Goal: Transaction & Acquisition: Purchase product/service

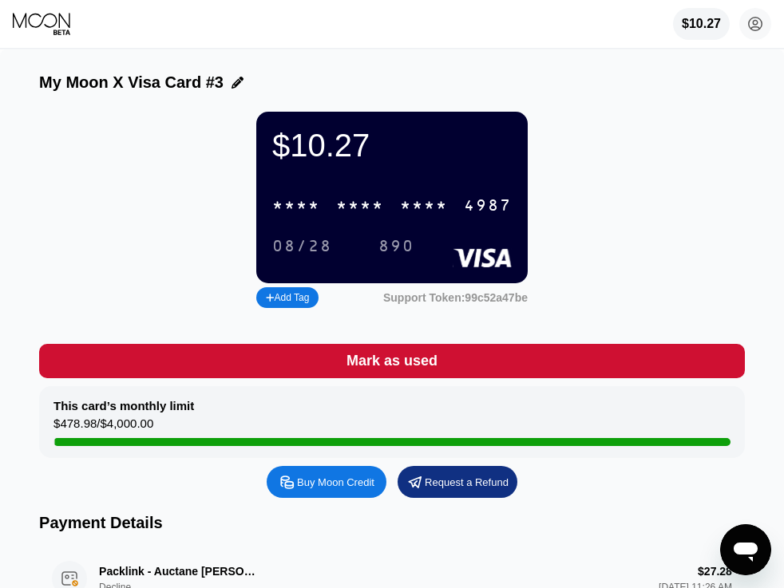
click at [57, 16] on icon at bounding box center [43, 24] width 60 height 24
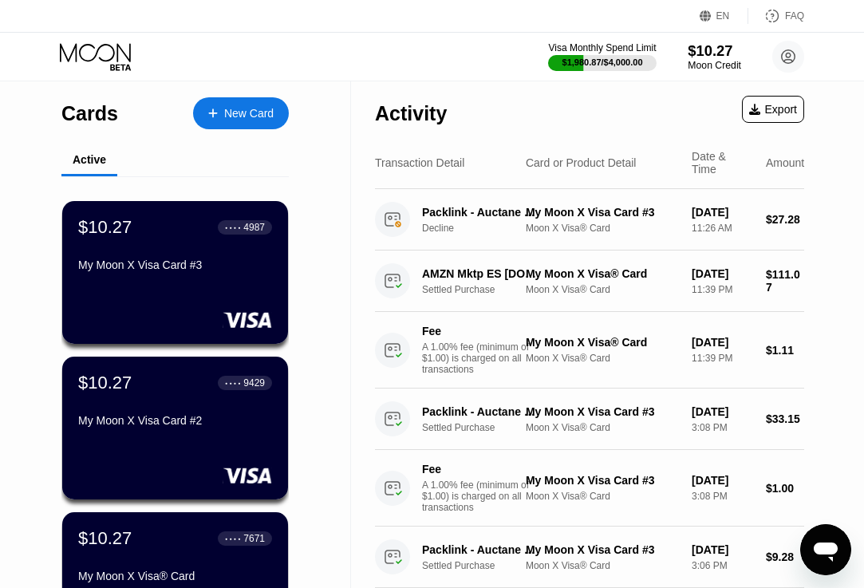
click at [702, 61] on div "Moon Credit" at bounding box center [714, 65] width 53 height 11
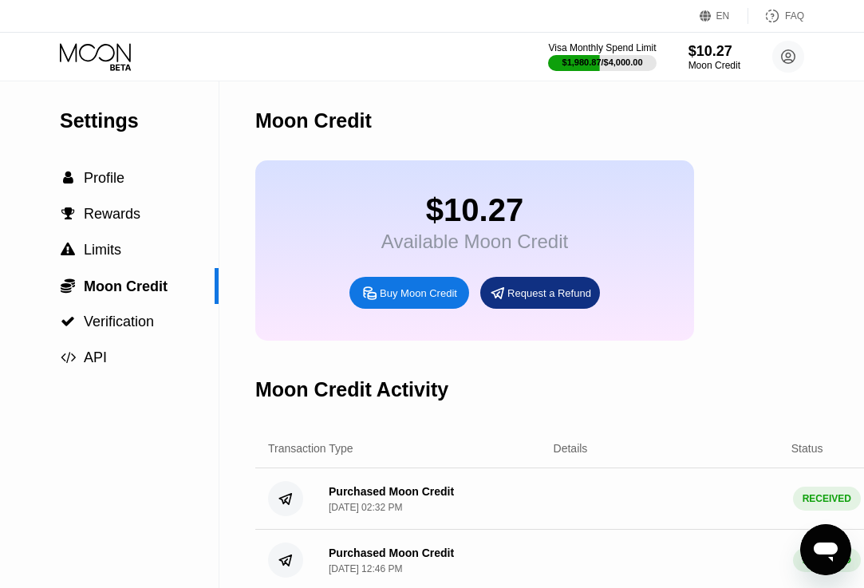
click at [367, 304] on div "Buy Moon Credit" at bounding box center [410, 293] width 120 height 32
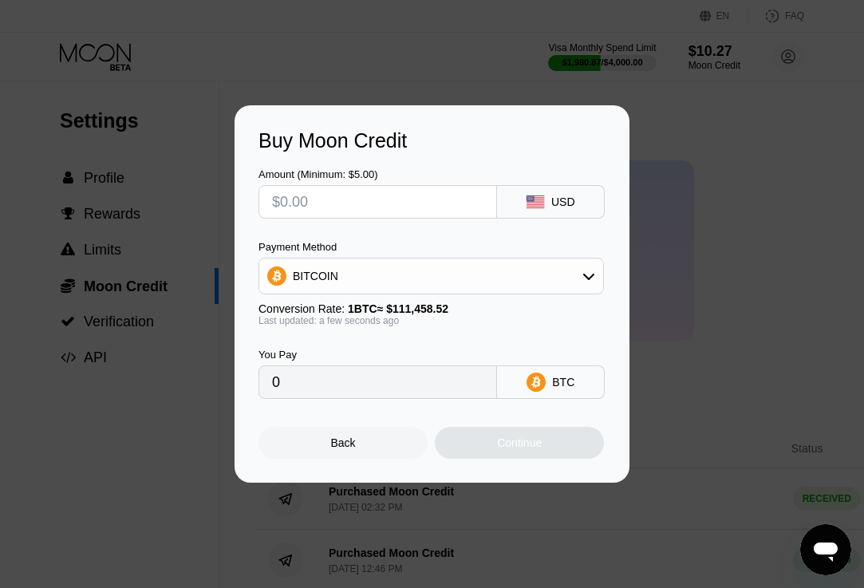
click at [389, 290] on div "BITCOIN" at bounding box center [431, 276] width 344 height 32
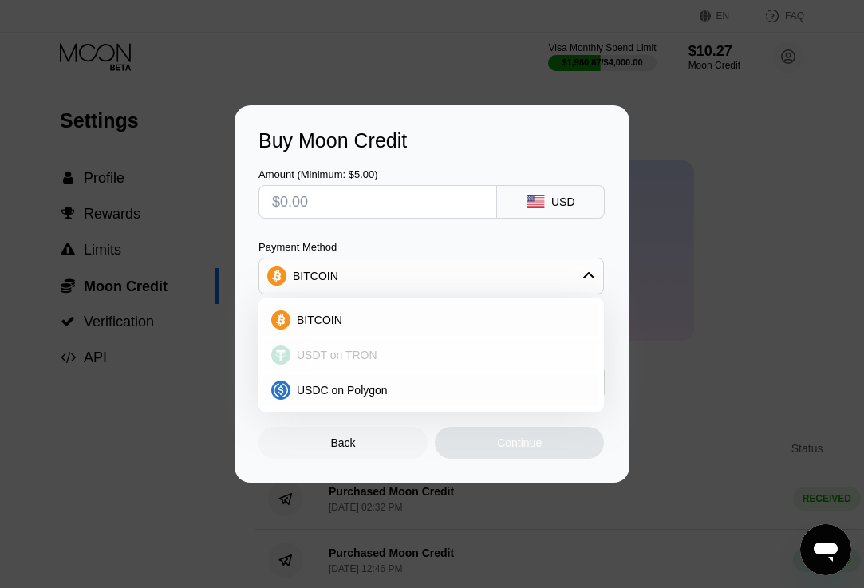
click at [352, 354] on span "USDT on TRON" at bounding box center [337, 355] width 81 height 13
type input "0.00"
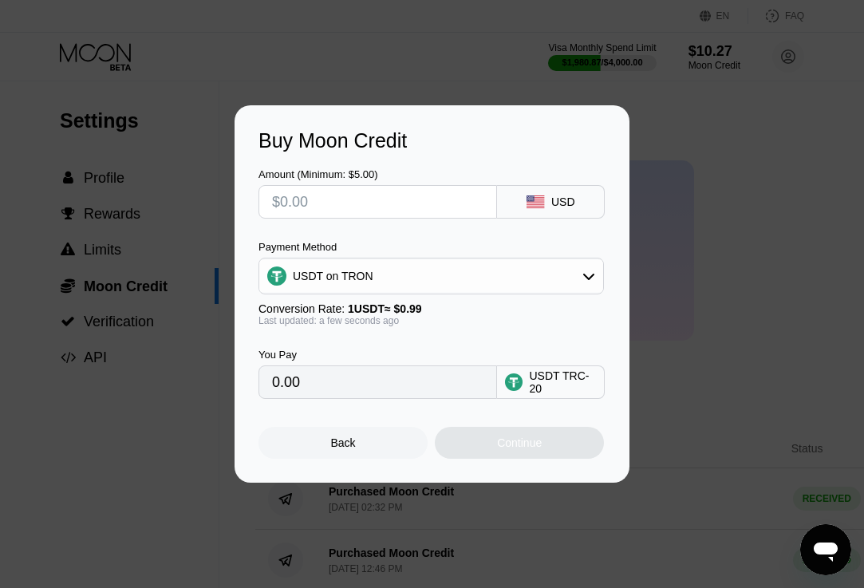
click at [350, 204] on input "text" at bounding box center [377, 202] width 211 height 32
type input "$200"
type input "202.02"
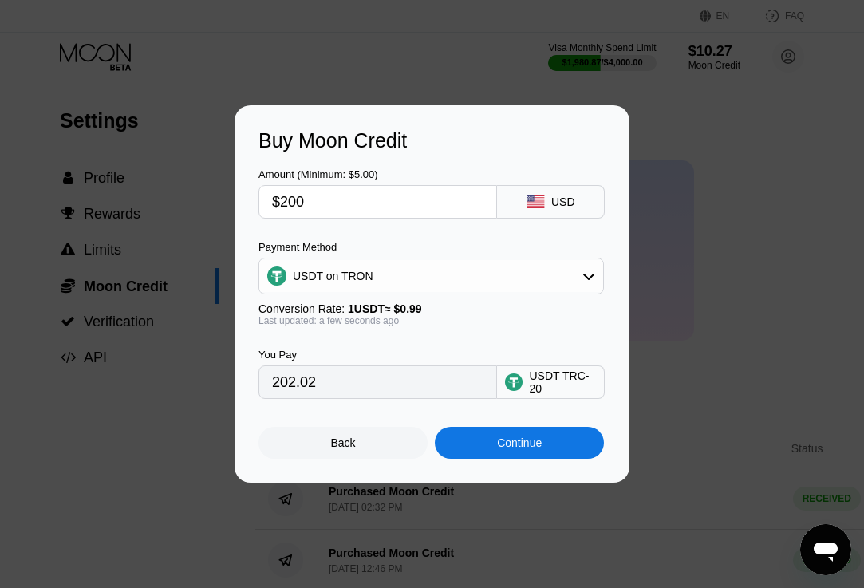
click at [480, 429] on div "Continue" at bounding box center [519, 443] width 169 height 32
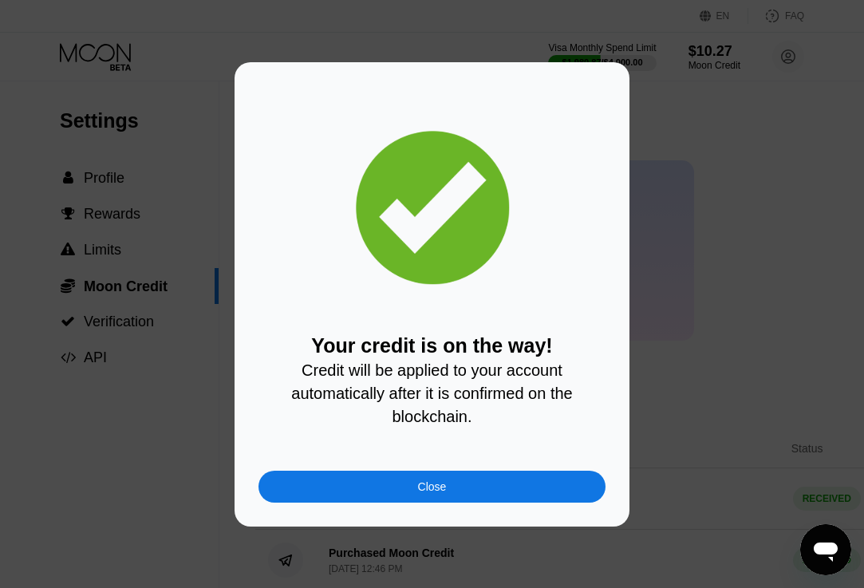
click at [395, 474] on div "Close" at bounding box center [432, 487] width 347 height 32
